Goal: Task Accomplishment & Management: Complete application form

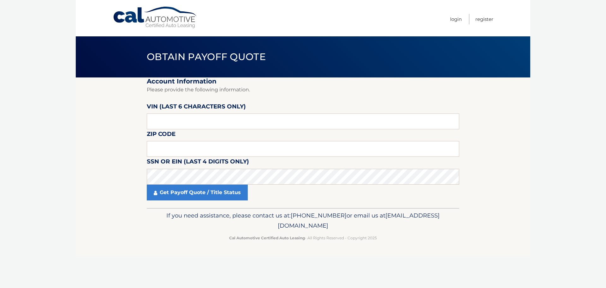
click at [216, 131] on fieldset "Account Information Please provide the following information. [PERSON_NAME] (la…" at bounding box center [303, 142] width 313 height 130
click at [215, 125] on input "text" at bounding box center [303, 121] width 313 height 16
type input "187300"
click at [166, 157] on label "SSN or EIN (last 4 digits only)" at bounding box center [198, 163] width 102 height 12
click at [166, 143] on input "text" at bounding box center [303, 149] width 313 height 16
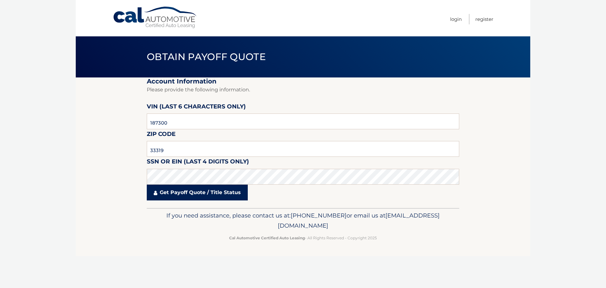
click at [182, 187] on link "Get Payoff Quote / Title Status" at bounding box center [197, 192] width 101 height 16
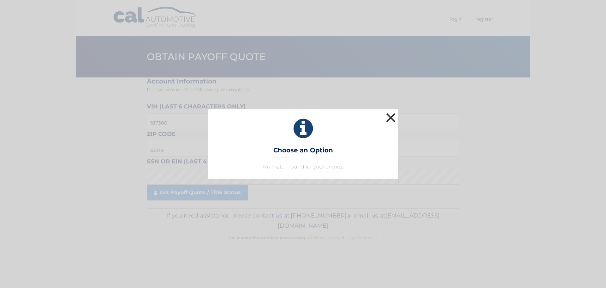
click at [387, 123] on button "×" at bounding box center [391, 117] width 13 height 13
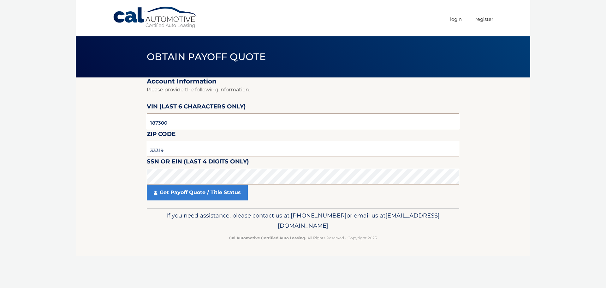
click at [188, 120] on input "187300" at bounding box center [303, 121] width 313 height 16
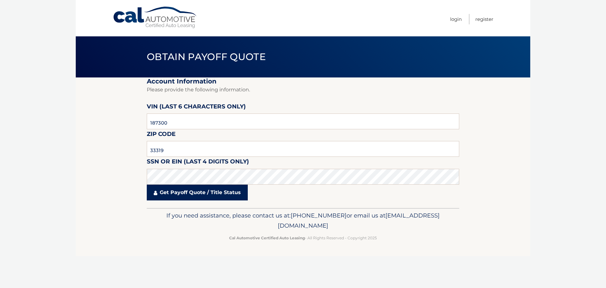
click at [180, 193] on link "Get Payoff Quote / Title Status" at bounding box center [197, 192] width 101 height 16
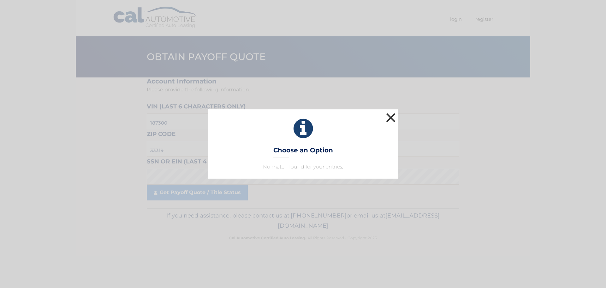
click at [396, 117] on button "×" at bounding box center [391, 117] width 13 height 13
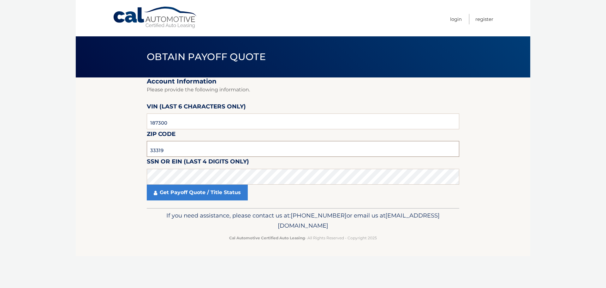
drag, startPoint x: 188, startPoint y: 146, endPoint x: 131, endPoint y: 151, distance: 58.0
click at [131, 151] on section "Account Information Please provide the following information. [PERSON_NAME] (la…" at bounding box center [303, 142] width 455 height 130
click at [203, 152] on input "33319" at bounding box center [303, 149] width 313 height 16
click at [179, 151] on input "33319" at bounding box center [303, 149] width 313 height 16
click at [167, 151] on input "33319" at bounding box center [303, 149] width 313 height 16
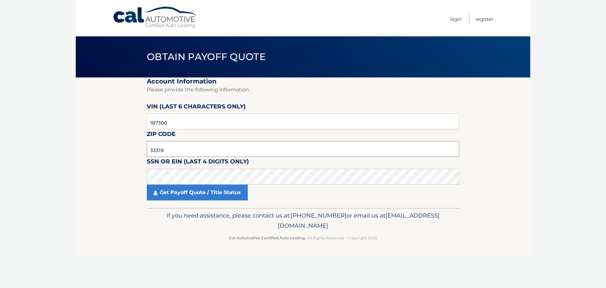
click at [170, 151] on input "33319" at bounding box center [303, 149] width 313 height 16
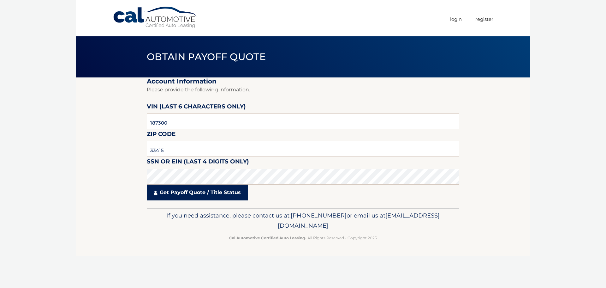
click at [174, 195] on link "Get Payoff Quote / Title Status" at bounding box center [197, 192] width 101 height 16
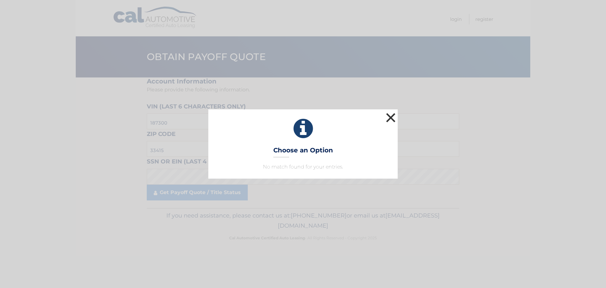
drag, startPoint x: 395, startPoint y: 116, endPoint x: 389, endPoint y: 116, distance: 6.0
click at [394, 116] on button "×" at bounding box center [391, 117] width 13 height 13
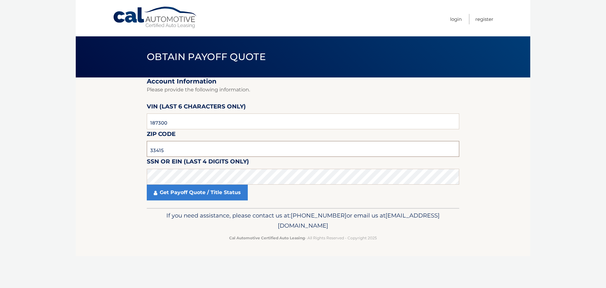
click at [216, 148] on input "33415" at bounding box center [303, 149] width 313 height 16
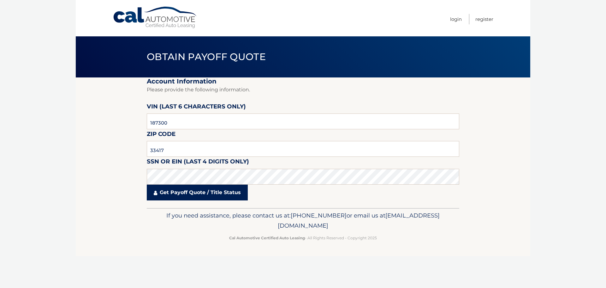
click at [201, 187] on link "Get Payoff Quote / Title Status" at bounding box center [197, 192] width 101 height 16
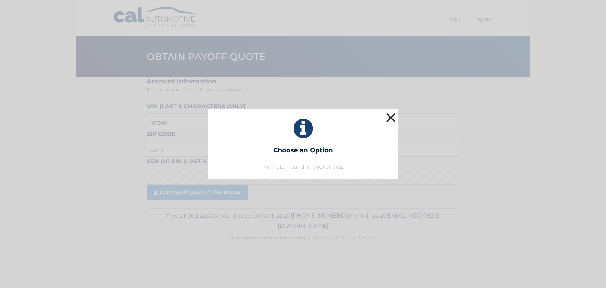
click at [397, 121] on button "×" at bounding box center [391, 117] width 13 height 13
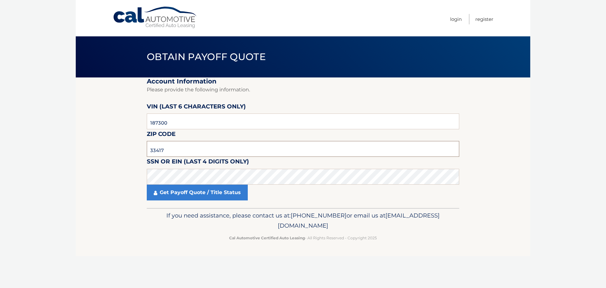
click at [187, 147] on input "33417" at bounding box center [303, 149] width 313 height 16
click at [176, 154] on input "33417" at bounding box center [303, 149] width 313 height 16
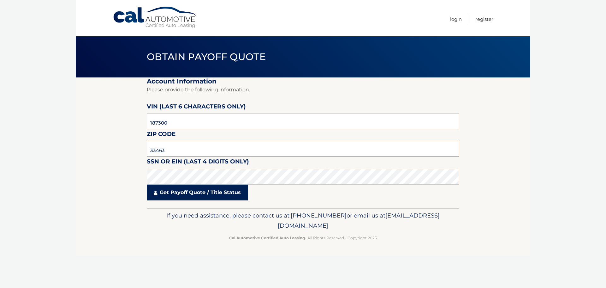
type input "33463"
click at [189, 200] on link "Get Payoff Quote / Title Status" at bounding box center [197, 192] width 101 height 16
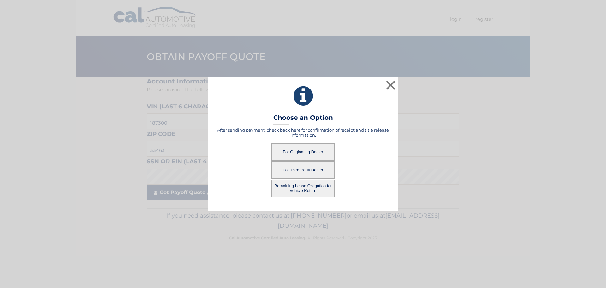
click at [190, 195] on div "× Choose an Option After sending payment, check back here for confirmation of r…" at bounding box center [303, 144] width 601 height 134
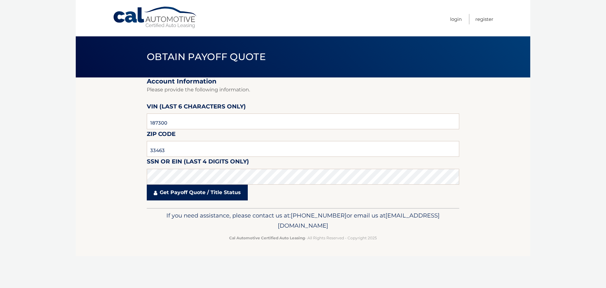
click at [176, 189] on link "Get Payoff Quote / Title Status" at bounding box center [197, 192] width 101 height 16
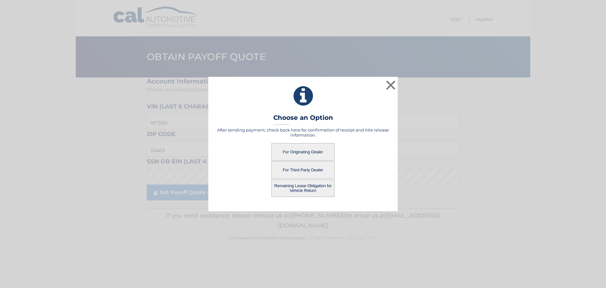
click at [309, 149] on button "For Originating Dealer" at bounding box center [302, 151] width 63 height 17
click at [307, 152] on button "For Originating Dealer" at bounding box center [302, 151] width 63 height 17
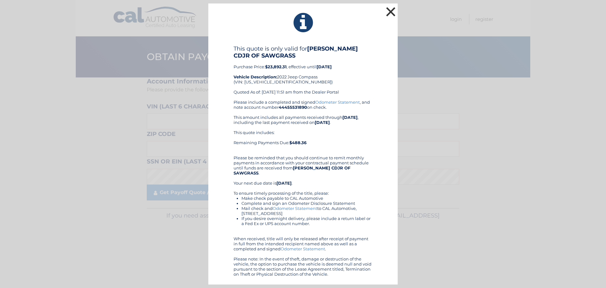
click at [390, 15] on button "×" at bounding box center [391, 11] width 13 height 13
